Goal: Information Seeking & Learning: Check status

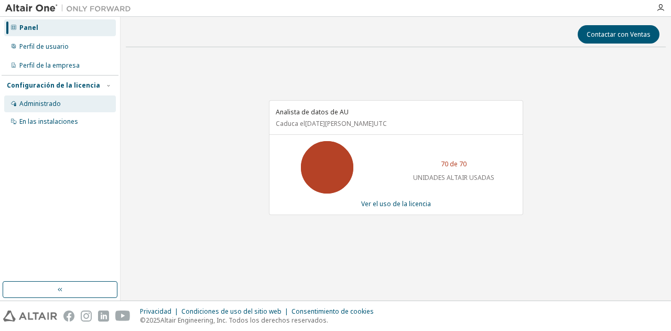
click at [47, 103] on font "Administrado" at bounding box center [39, 103] width 41 height 9
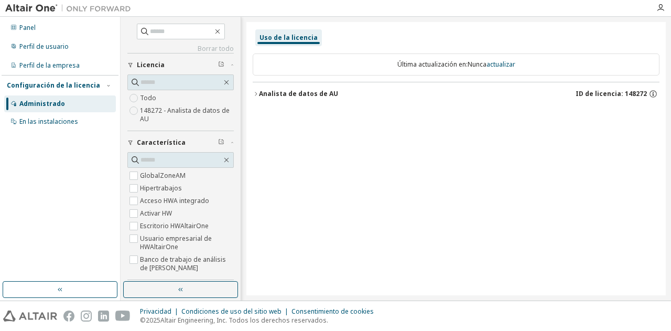
click at [257, 91] on icon "button" at bounding box center [256, 94] width 6 height 6
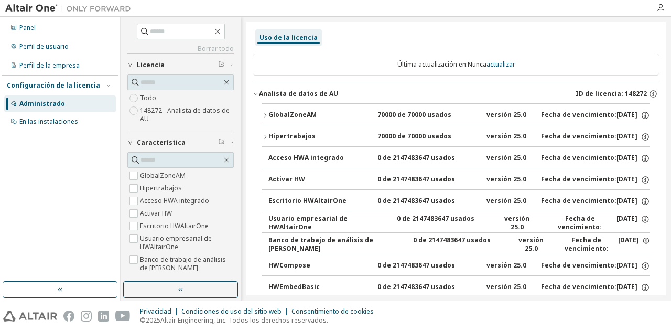
click at [282, 114] on font "GlobalZoneAM" at bounding box center [292, 114] width 48 height 9
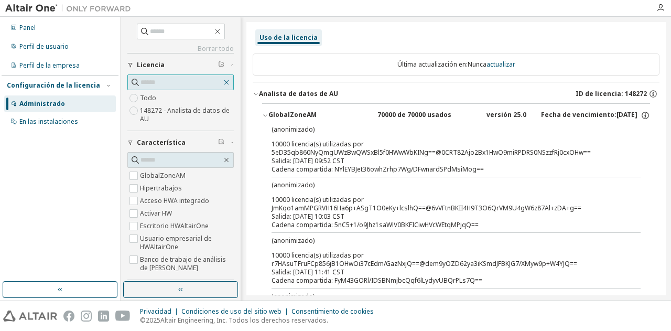
click at [222, 78] on icon "button" at bounding box center [226, 82] width 8 height 8
click at [217, 83] on input "text" at bounding box center [180, 82] width 81 height 10
click at [224, 80] on icon "button" at bounding box center [226, 82] width 5 height 5
click at [218, 32] on icon "button" at bounding box center [217, 31] width 8 height 8
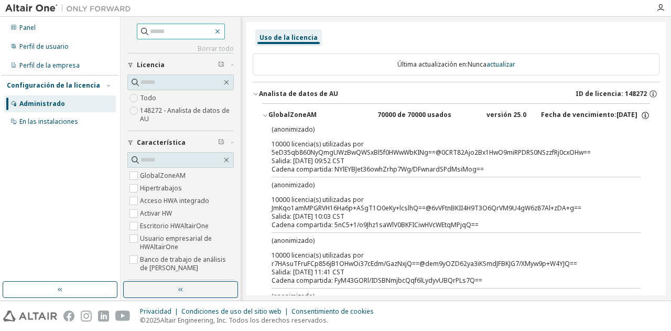
click at [221, 30] on icon "button" at bounding box center [217, 31] width 8 height 8
click at [500, 61] on font "actualizar" at bounding box center [500, 64] width 29 height 9
click at [501, 66] on font "actualizar" at bounding box center [500, 64] width 29 height 9
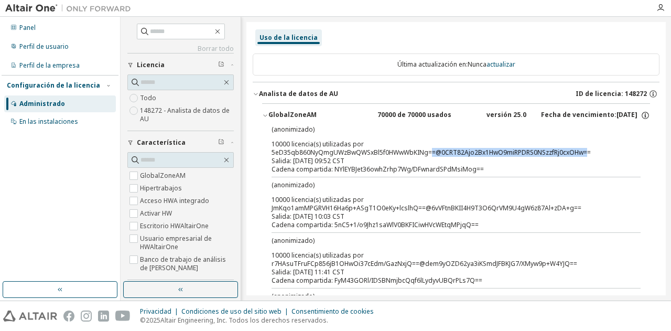
drag, startPoint x: 431, startPoint y: 152, endPoint x: 585, endPoint y: 154, distance: 153.5
click at [585, 154] on font "10000 licencia(s) utilizadas por 5eD35qb860NyQmgUWzBwQWSxBl5f0HWwWbKINg==@0CRT8…" at bounding box center [430, 147] width 319 height 17
click at [347, 164] on div "(anonimizado) 10000 licencia(s) utilizadas por 5eD35qb860NyQmgUWzBwQWSxBl5f0HWw…" at bounding box center [443, 149] width 344 height 49
click at [367, 160] on div "Salida: 08/09/2025 09:52 CST" at bounding box center [443, 161] width 344 height 8
click at [379, 169] on font "Cadena compartida: NYlEYBJet36owhZrhp7Wg/DFwnardSPdMsiMog==" at bounding box center [377, 169] width 212 height 9
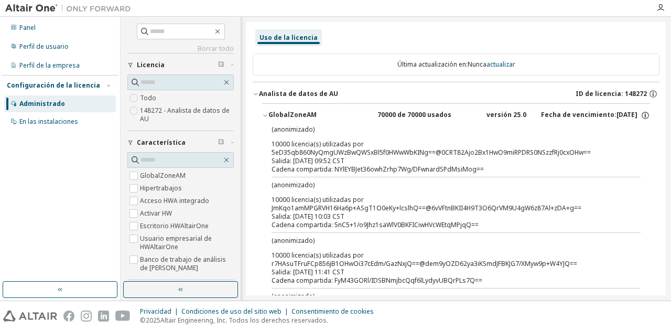
click at [64, 104] on div "Administrado" at bounding box center [60, 103] width 112 height 17
click at [74, 101] on div "Administrado" at bounding box center [60, 103] width 112 height 17
click at [53, 28] on div "Panel" at bounding box center [60, 27] width 112 height 17
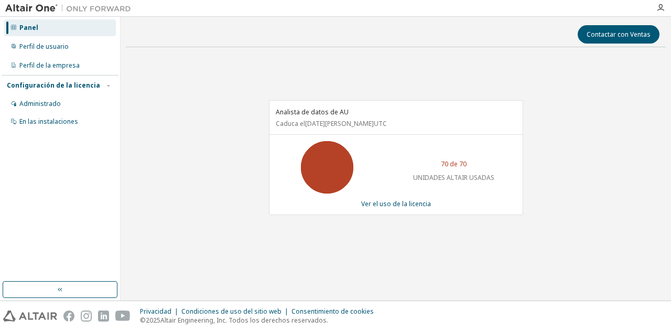
click at [377, 217] on div "Analista de datos de AU Caduca el 21 de junio de 2026 UTC 70 de 70 UNIDADES ALT…" at bounding box center [390, 163] width 265 height 126
click at [378, 202] on font "Ver el uso de la licencia" at bounding box center [396, 203] width 70 height 9
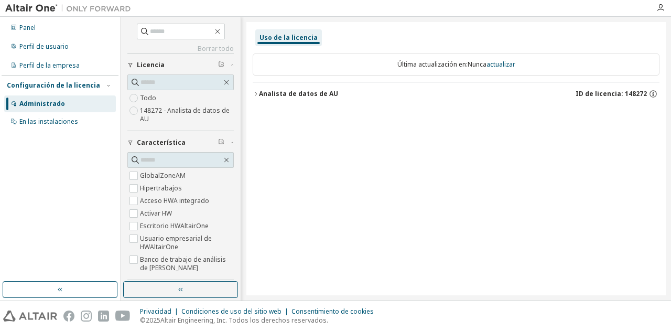
click at [258, 94] on icon "button" at bounding box center [256, 94] width 6 height 6
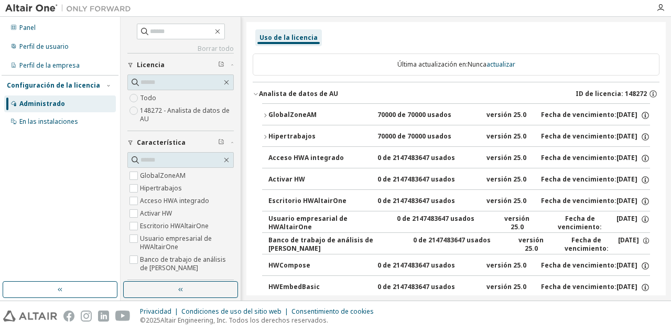
click at [266, 140] on button "Hipertrabajos 70000 de 70000 usados versión 25.0 Fecha de vencimiento: 21/06/20…" at bounding box center [456, 136] width 388 height 23
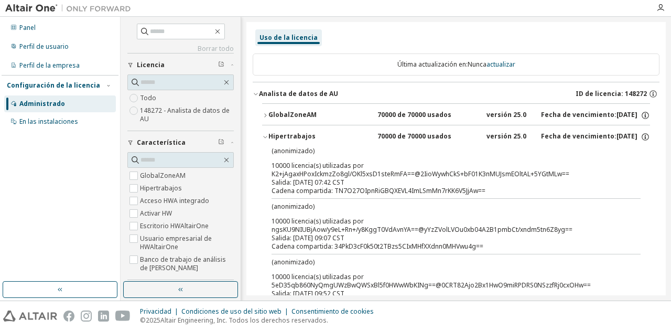
click at [267, 114] on icon "button" at bounding box center [265, 115] width 6 height 6
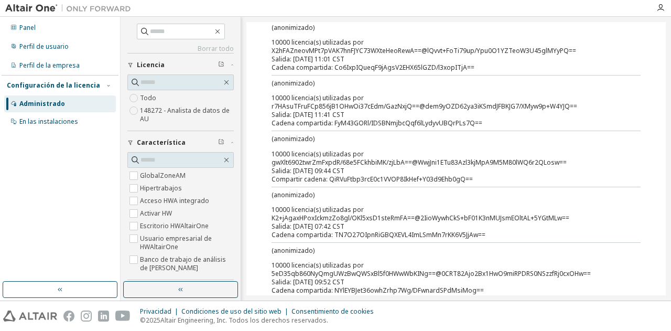
scroll to position [314, 0]
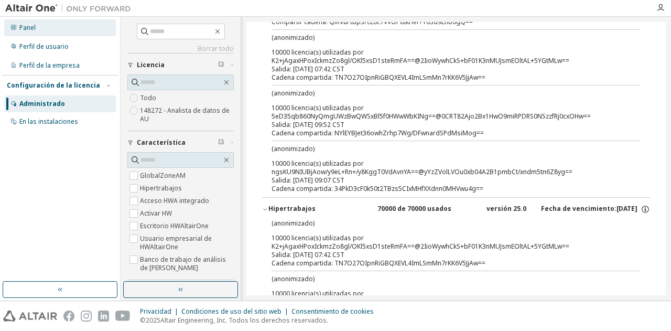
click at [34, 28] on font "Panel" at bounding box center [27, 27] width 16 height 9
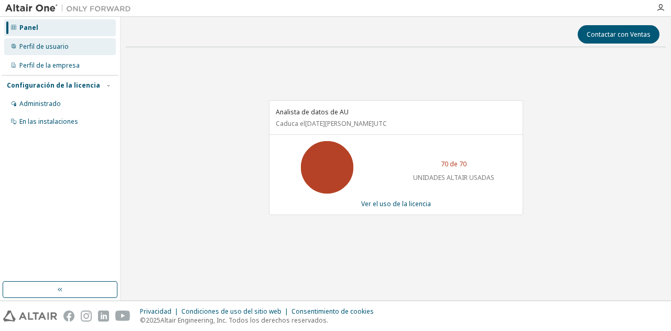
click at [50, 45] on font "Perfil de usuario" at bounding box center [43, 46] width 49 height 9
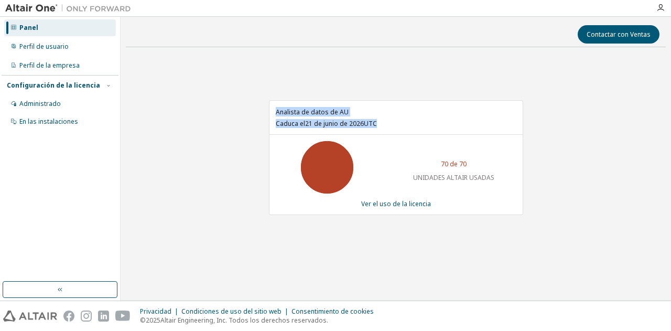
drag, startPoint x: 384, startPoint y: 123, endPoint x: 274, endPoint y: 111, distance: 110.2
click at [274, 111] on div "Analista de datos de AU [GEOGRAPHIC_DATA] el 21 de junio de 2026 UTC" at bounding box center [395, 118] width 253 height 34
